Goal: Task Accomplishment & Management: Use online tool/utility

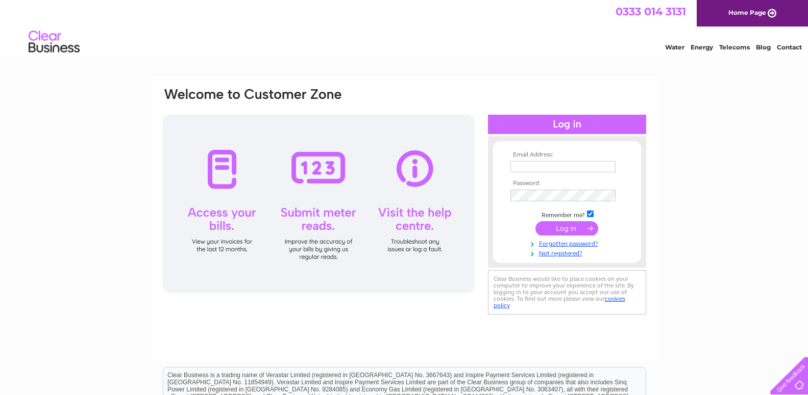
type input "info@clankilts.co.uk"
click at [551, 235] on input "submit" at bounding box center [566, 228] width 63 height 14
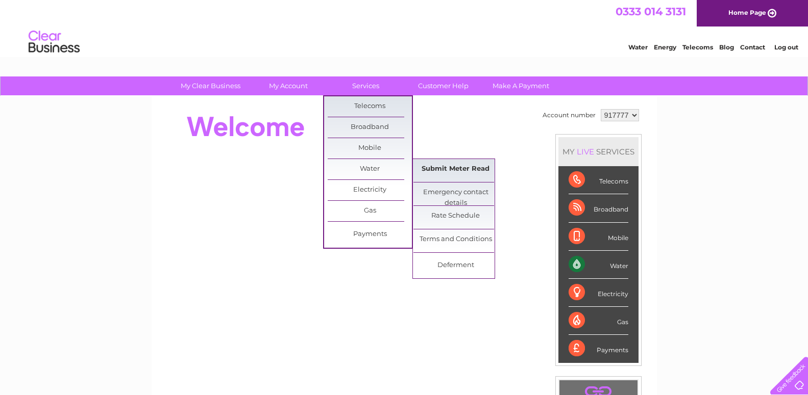
click at [452, 171] on link "Submit Meter Read" at bounding box center [455, 169] width 84 height 20
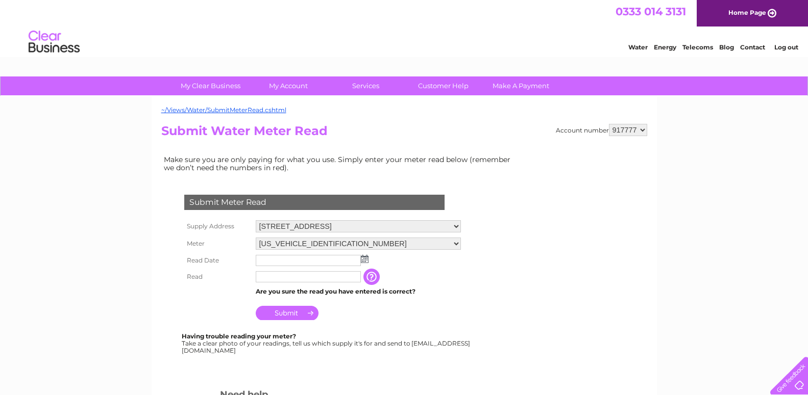
click at [366, 261] on img at bounding box center [365, 259] width 8 height 8
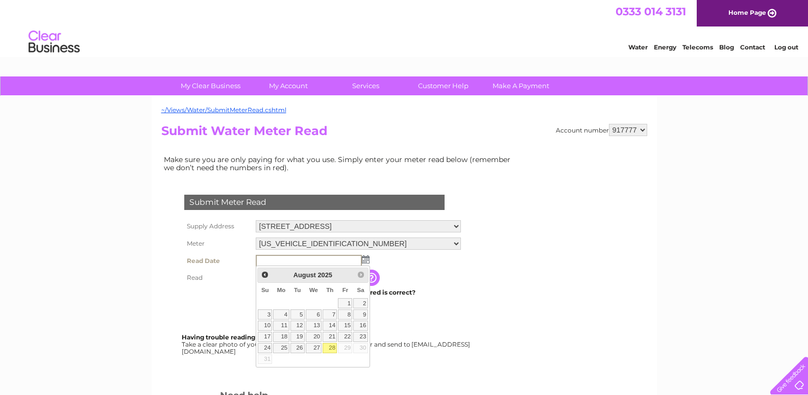
click at [328, 349] on link "28" at bounding box center [329, 348] width 14 height 10
type input "2025/08/28"
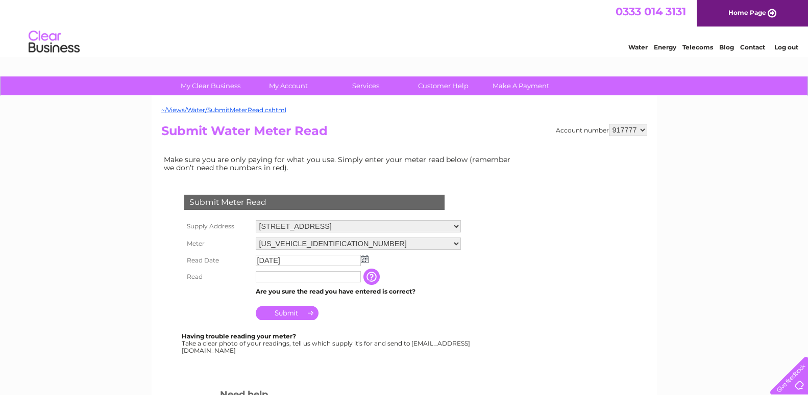
click at [285, 275] on input "text" at bounding box center [308, 276] width 105 height 11
type input "242"
click at [288, 313] on input "Submit" at bounding box center [287, 314] width 63 height 14
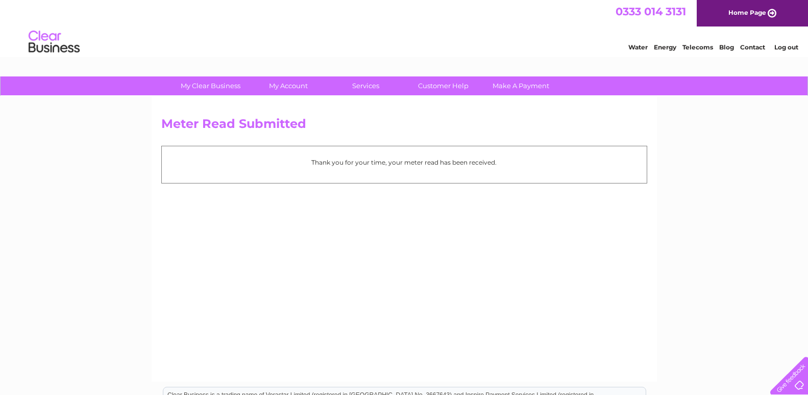
click at [779, 48] on link "Log out" at bounding box center [786, 47] width 24 height 8
